Goal: Find specific page/section: Find specific page/section

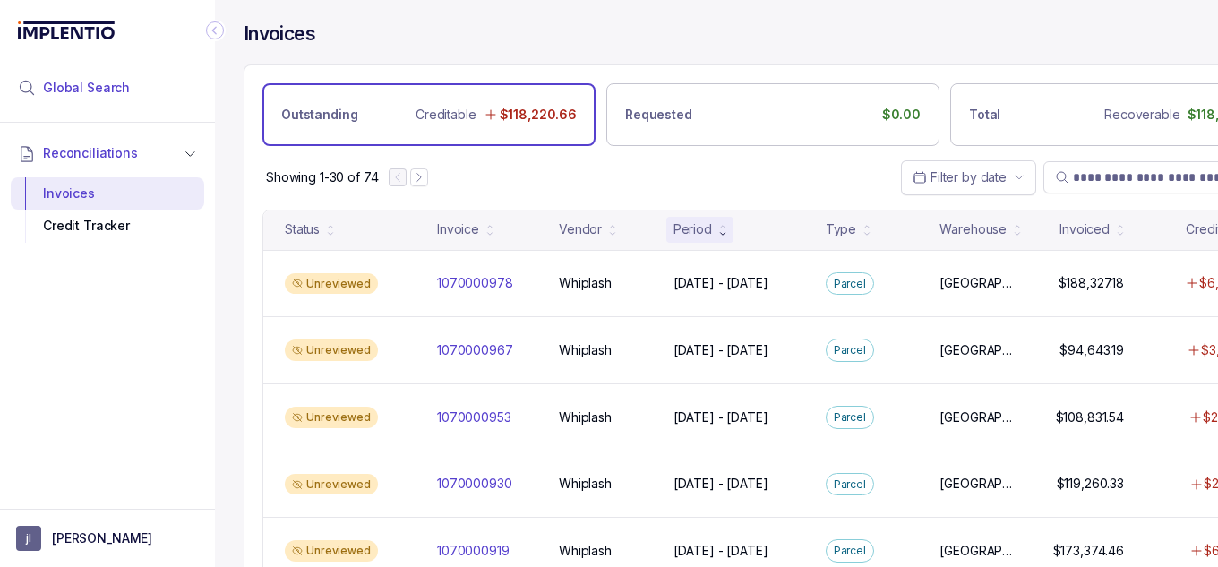
click at [111, 92] on span "Global Search" at bounding box center [86, 88] width 87 height 18
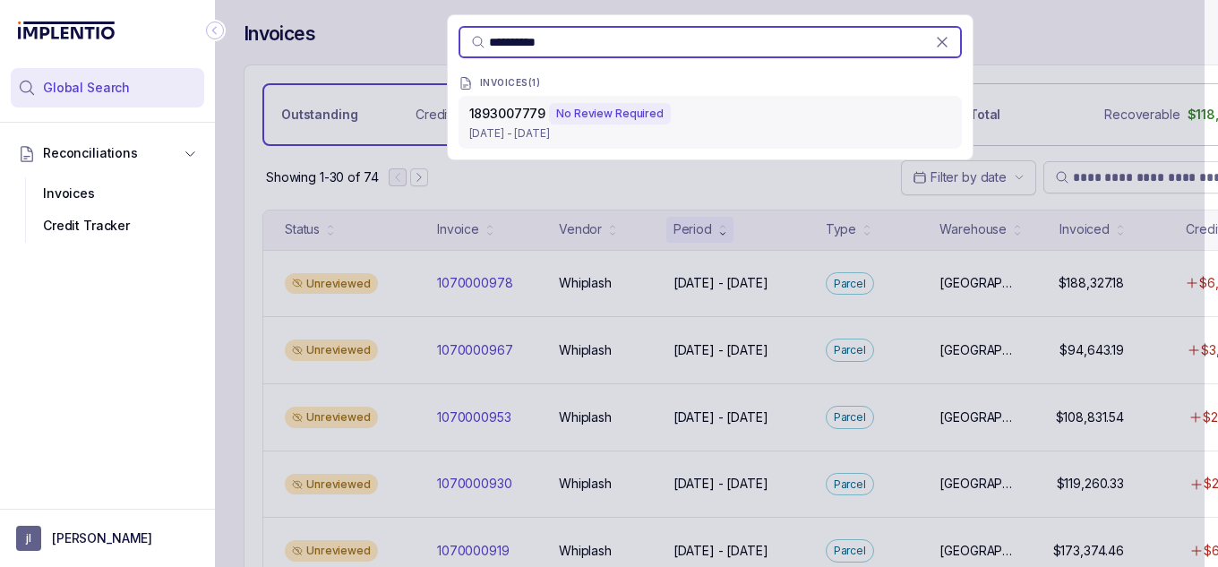
type input "**********"
click at [624, 129] on p "[DATE] - [DATE]" at bounding box center [710, 133] width 482 height 18
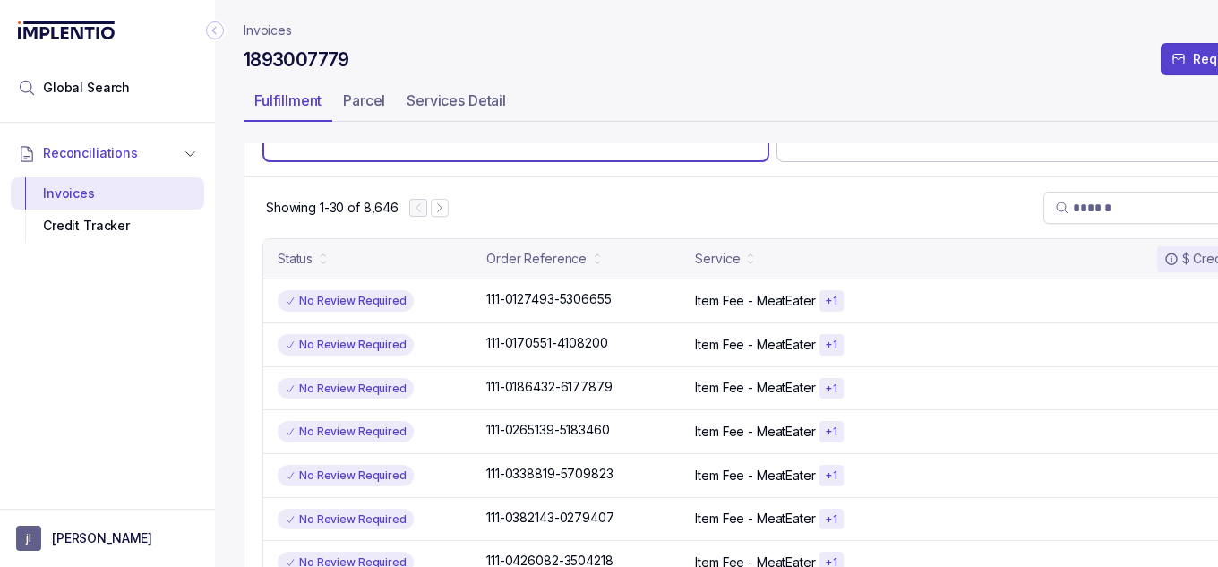
scroll to position [244, 0]
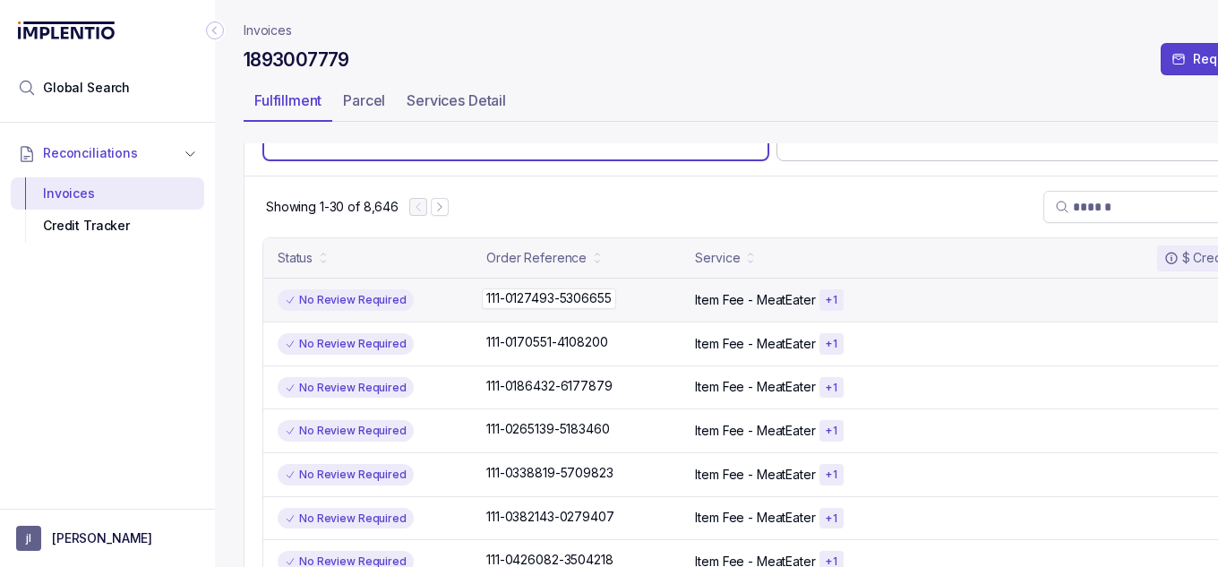
click at [586, 299] on p "111-0127493-5306655" at bounding box center [548, 298] width 133 height 20
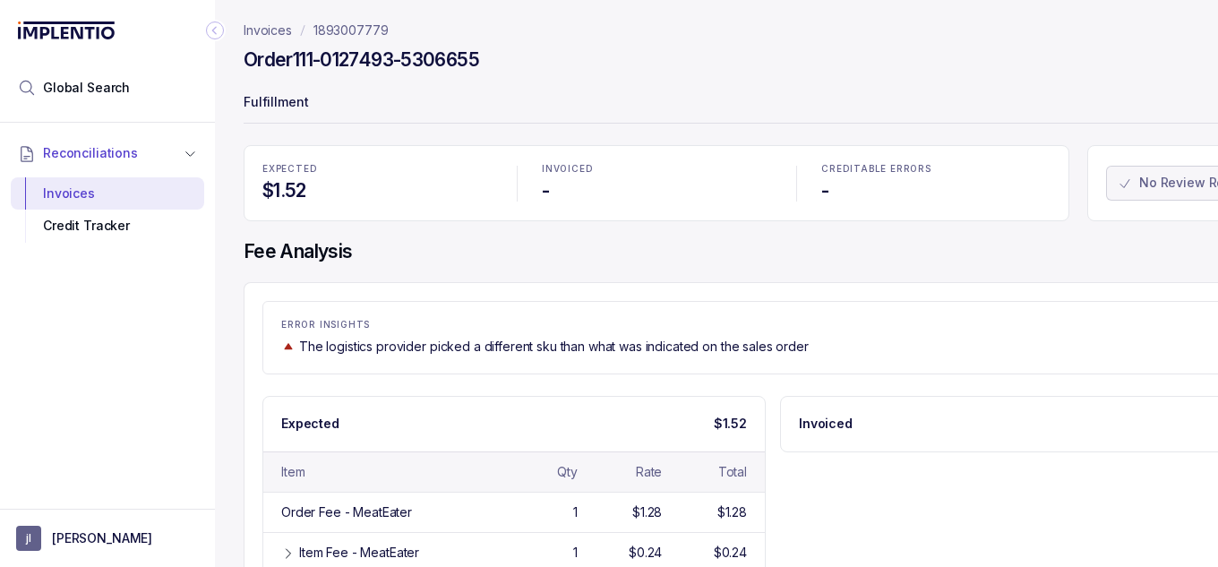
drag, startPoint x: 817, startPoint y: 369, endPoint x: 714, endPoint y: 363, distance: 104.1
click at [714, 363] on div "ERROR INSIGHTS The logistics provider picked a different sku than what was indi…" at bounding box center [772, 337] width 1021 height 73
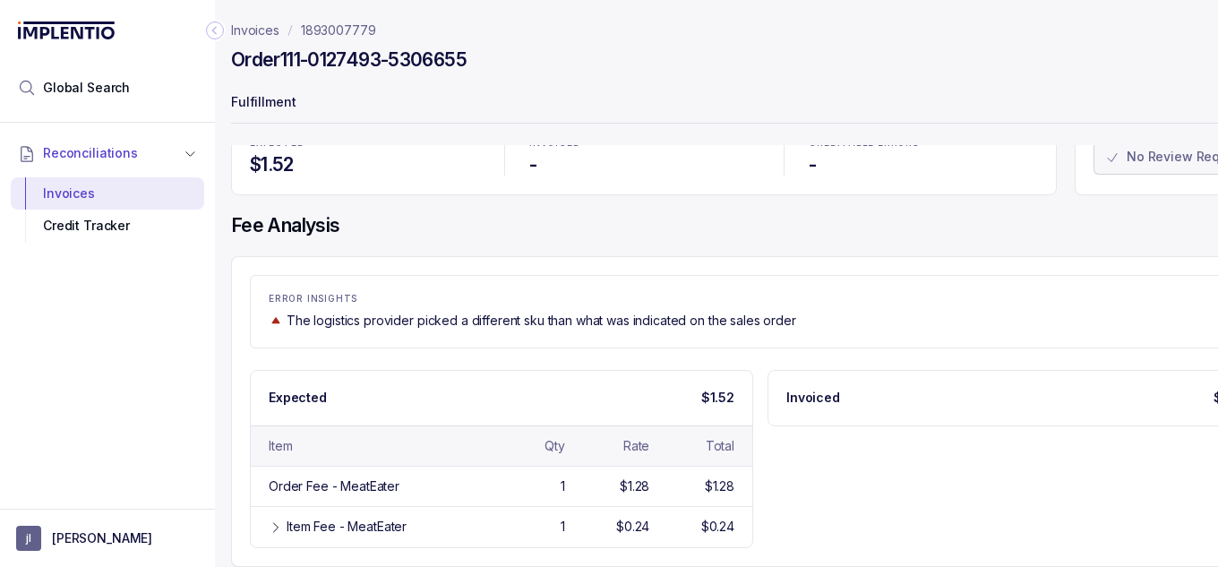
scroll to position [0, 13]
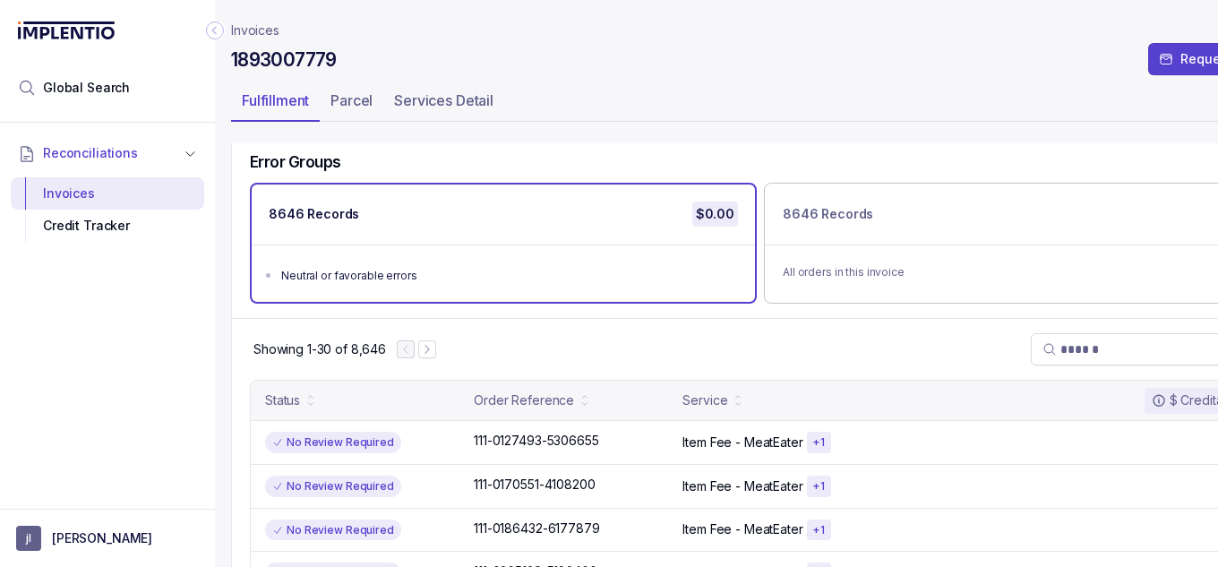
scroll to position [0, 13]
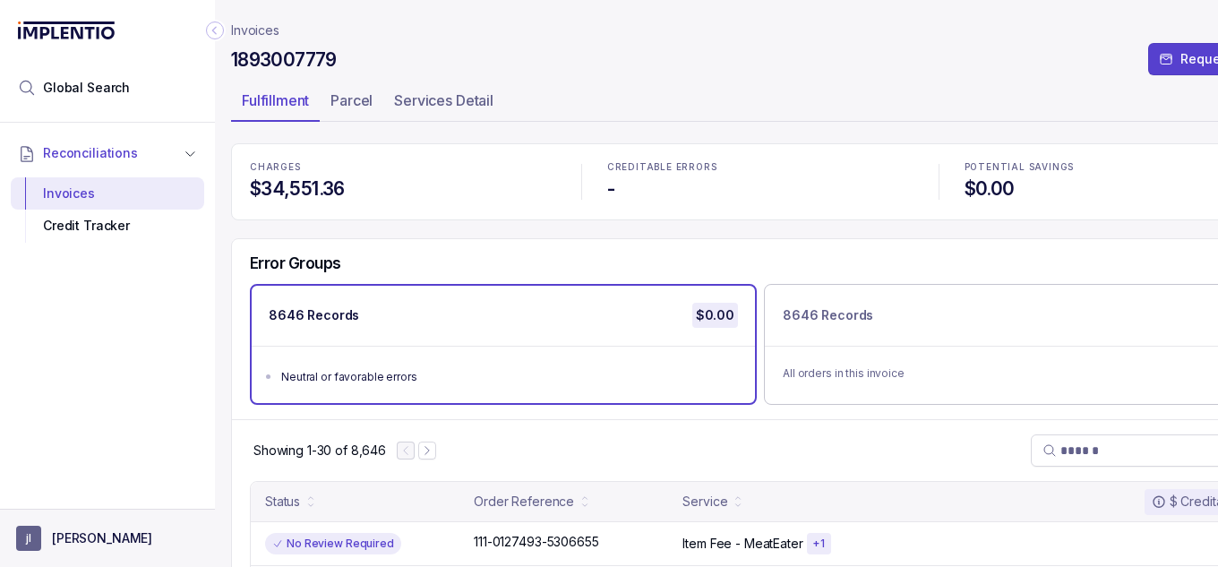
click at [59, 538] on p "[PERSON_NAME]" at bounding box center [102, 538] width 100 height 18
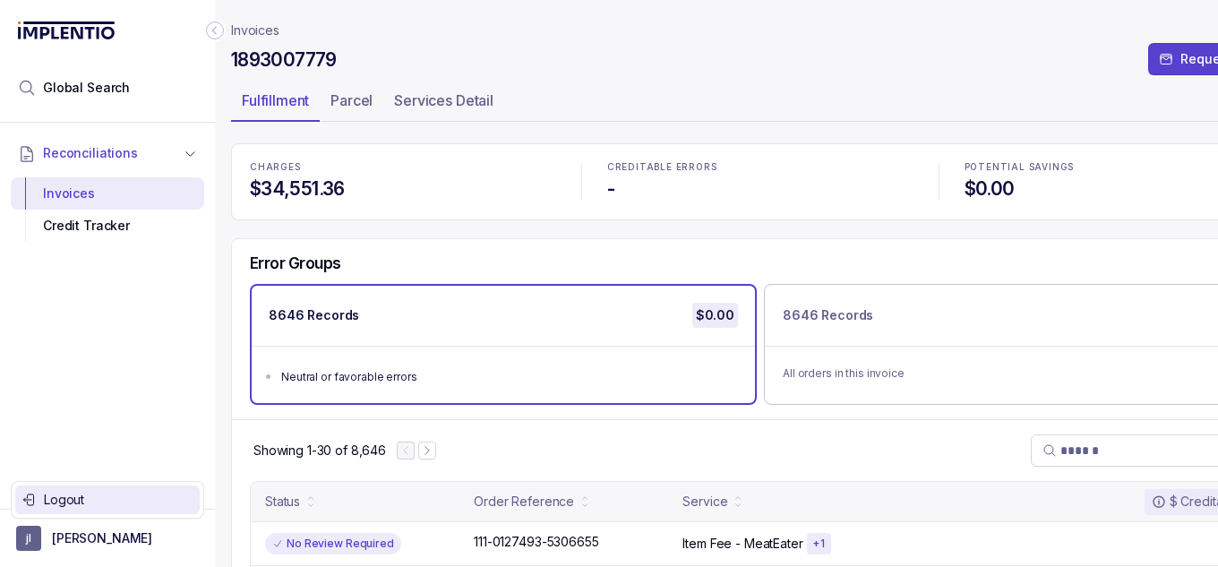
click at [124, 506] on p "Logout" at bounding box center [118, 500] width 149 height 18
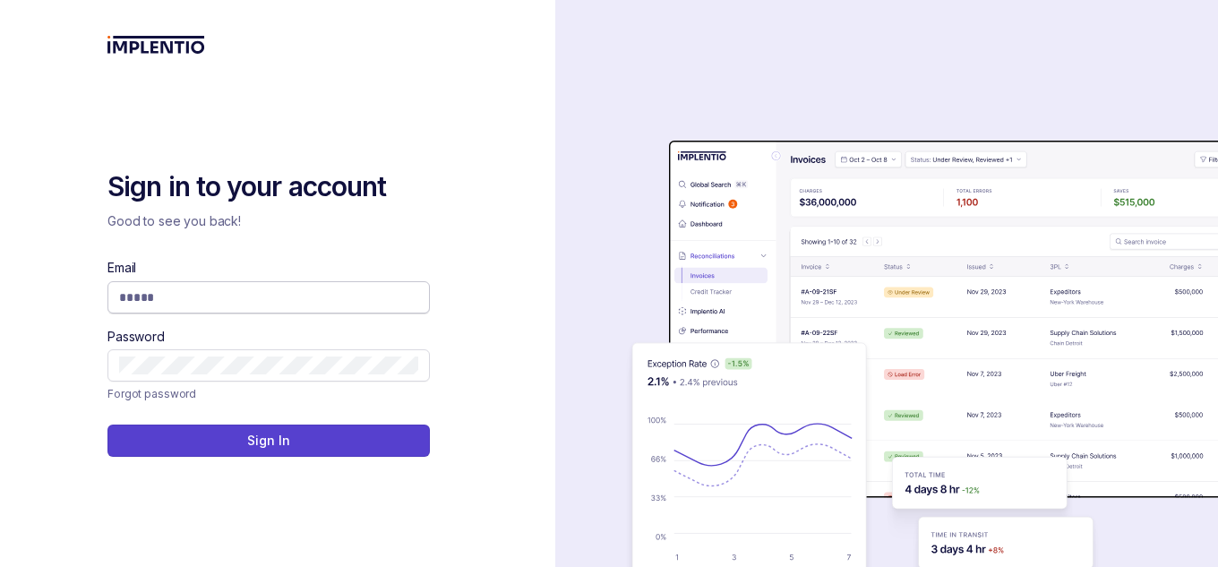
click at [394, 295] on body "Sign in to your account Good to see you back! Email Password Forgot password Si…" at bounding box center [609, 283] width 1218 height 567
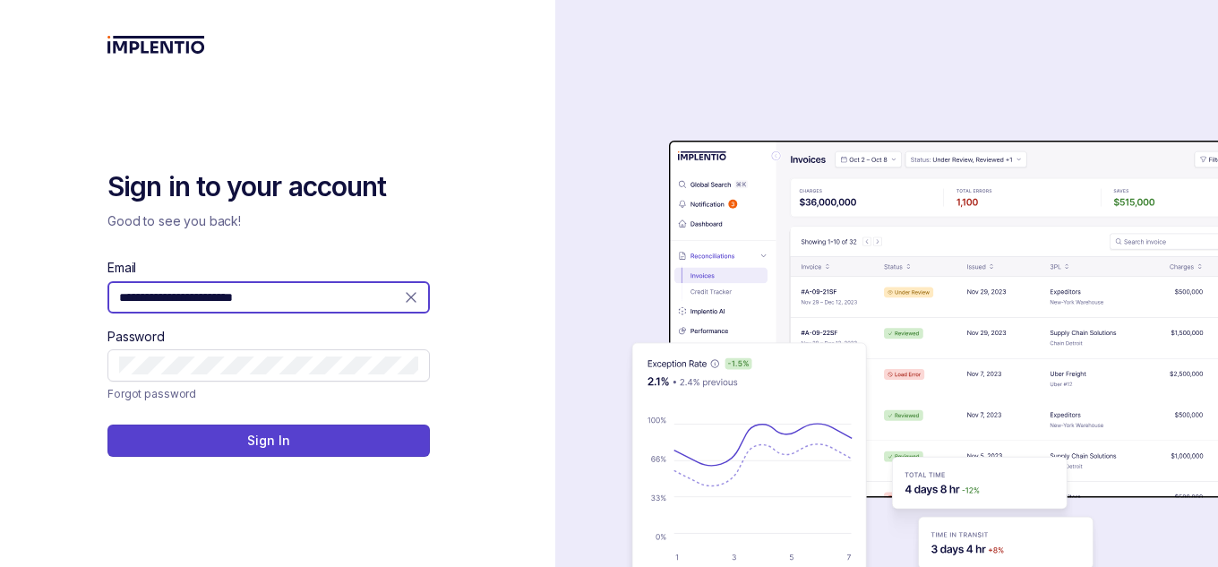
type input "**********"
